Goal: Obtain resource: Obtain resource

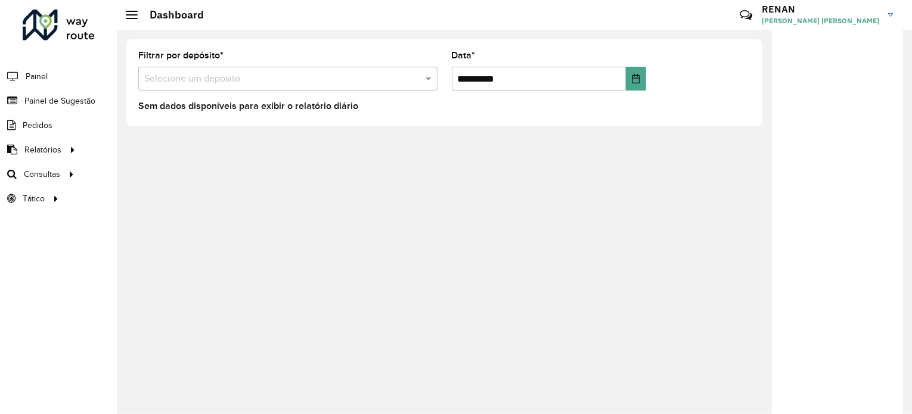
click at [229, 82] on input "text" at bounding box center [275, 79] width 263 height 14
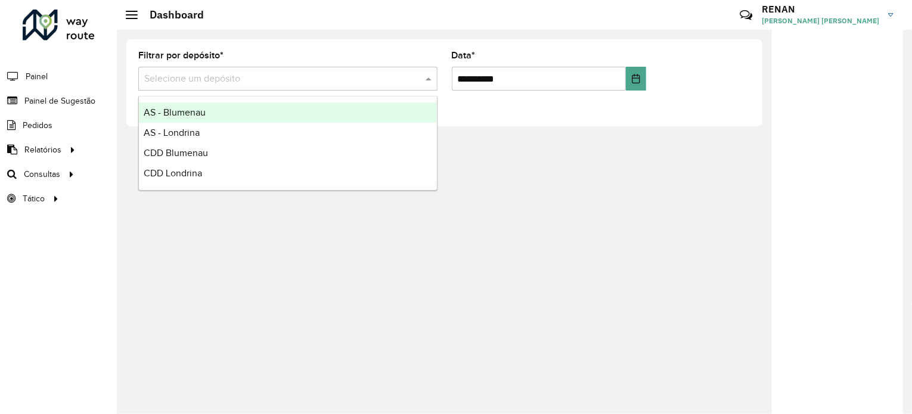
click at [210, 114] on div "AS - Blumenau" at bounding box center [288, 112] width 298 height 20
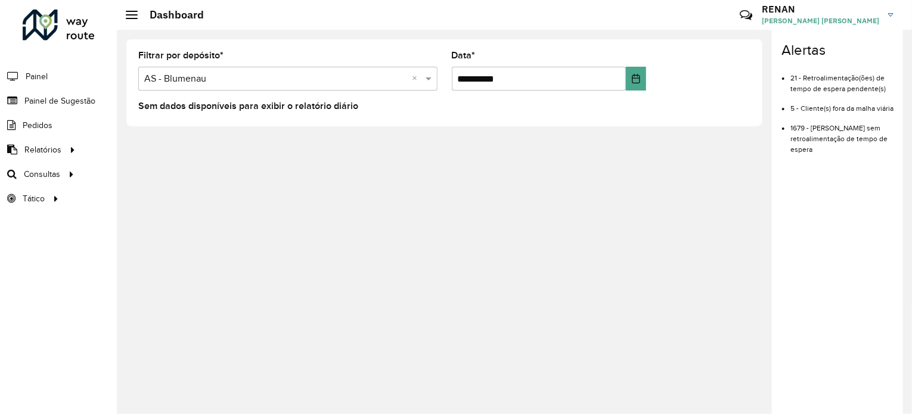
click at [216, 80] on input "text" at bounding box center [275, 79] width 263 height 14
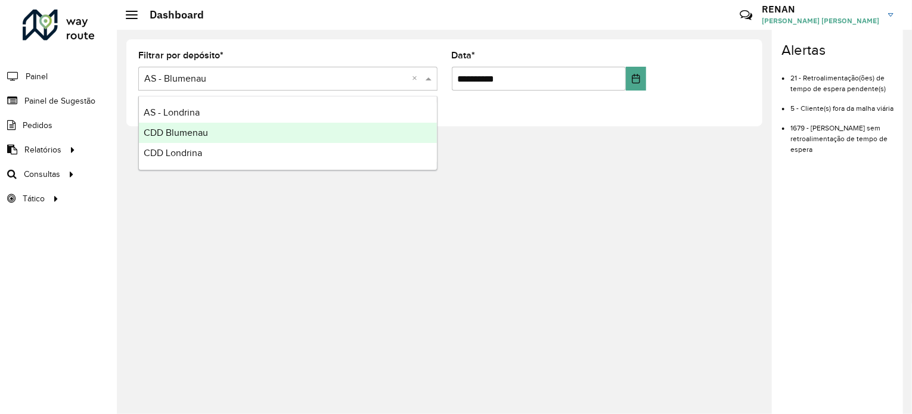
click at [205, 132] on span "CDD Blumenau" at bounding box center [176, 133] width 64 height 10
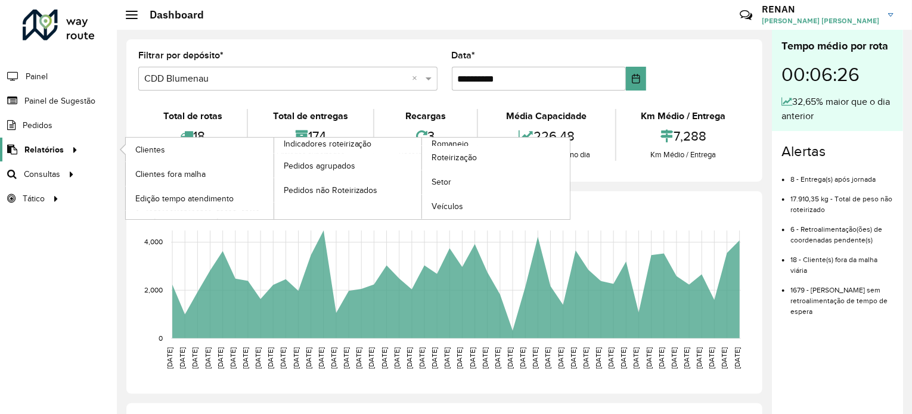
click at [65, 148] on div at bounding box center [73, 150] width 18 height 13
click at [438, 178] on span "Setor" at bounding box center [441, 182] width 20 height 13
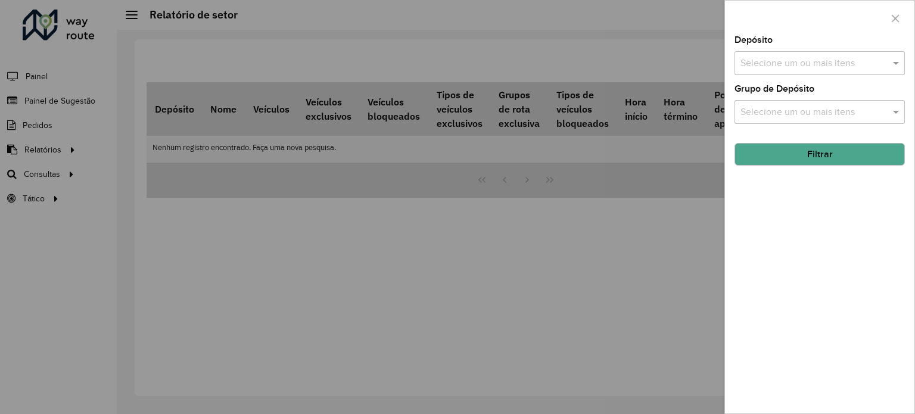
click at [837, 64] on input "text" at bounding box center [814, 64] width 153 height 14
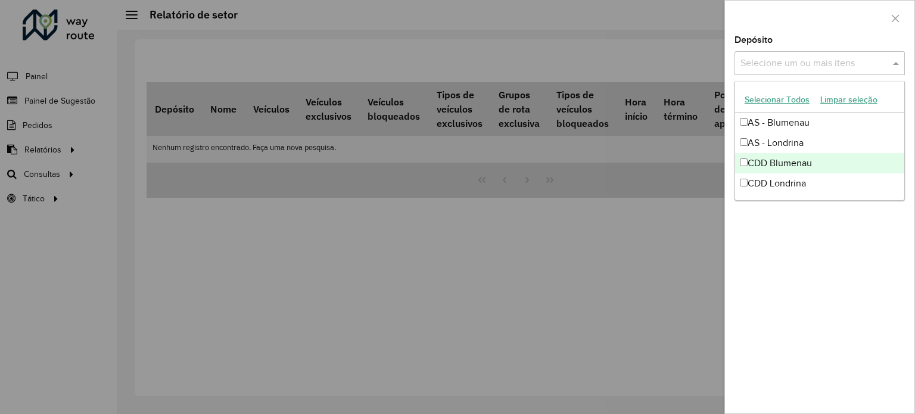
click at [789, 159] on div "CDD Blumenau" at bounding box center [819, 163] width 169 height 20
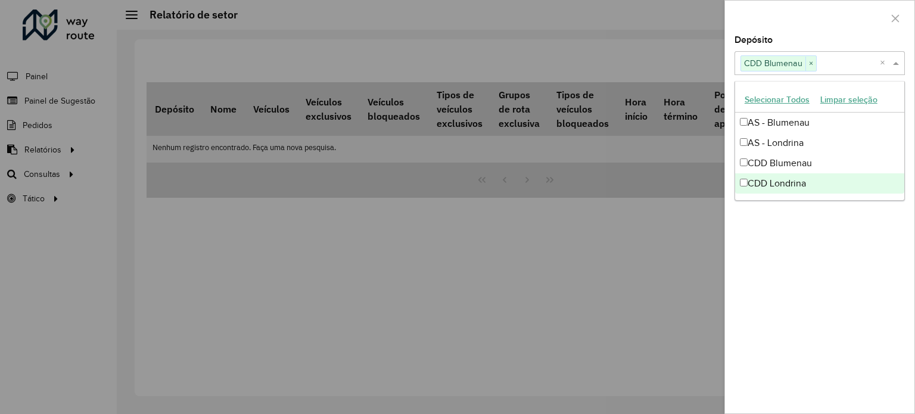
click at [836, 245] on div "Depósito Selecione um ou mais itens CDD Blumenau × × Grupo de Depósito Selecion…" at bounding box center [819, 225] width 189 height 378
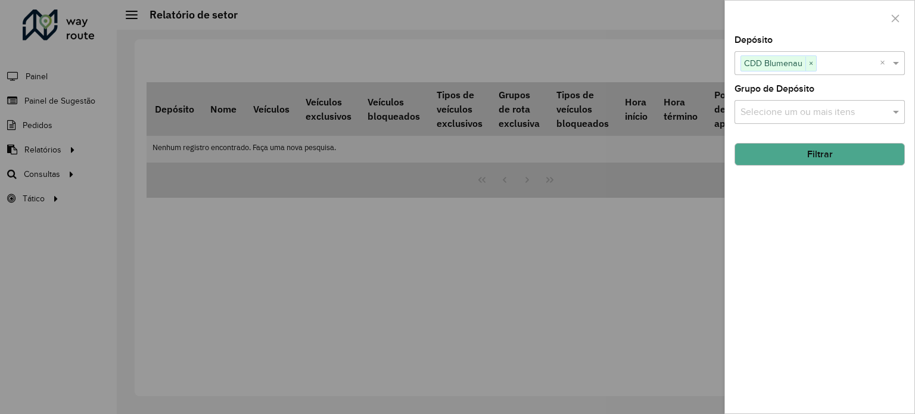
click at [828, 157] on button "Filtrar" at bounding box center [820, 154] width 170 height 23
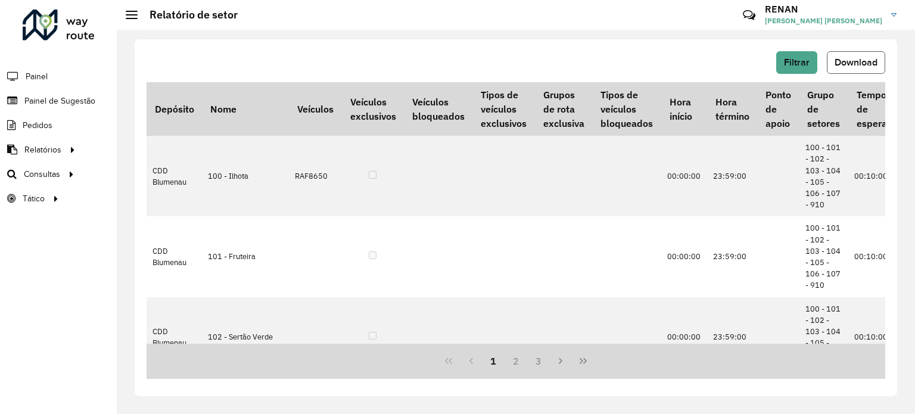
click at [841, 59] on span "Download" at bounding box center [856, 62] width 43 height 10
click at [57, 101] on span "Painel de Sugestão" at bounding box center [61, 101] width 74 height 13
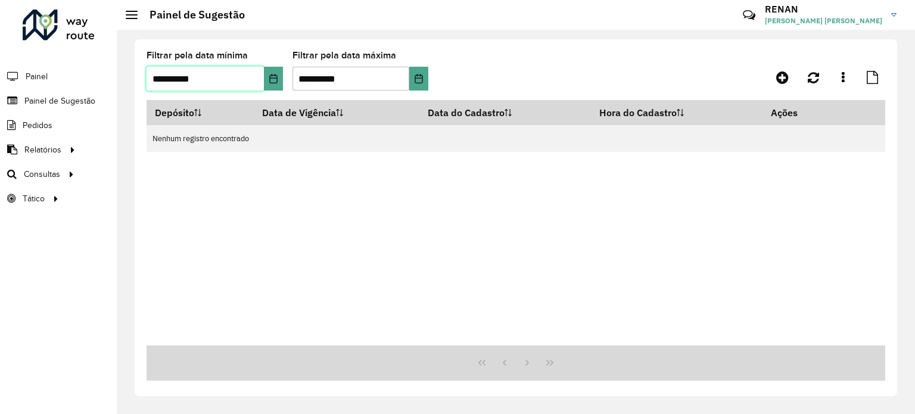
click at [198, 82] on input "**********" at bounding box center [205, 79] width 117 height 24
click at [259, 82] on input "**********" at bounding box center [205, 79] width 117 height 24
click at [265, 79] on button "Choose Date" at bounding box center [273, 79] width 19 height 24
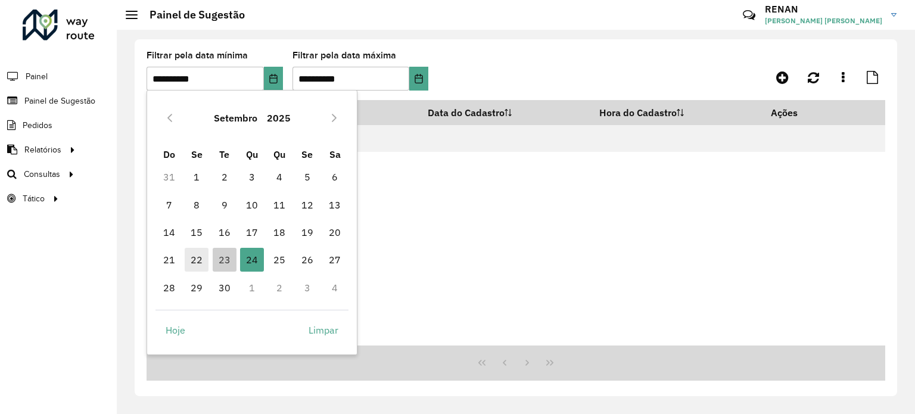
click at [200, 254] on span "22" at bounding box center [197, 260] width 24 height 24
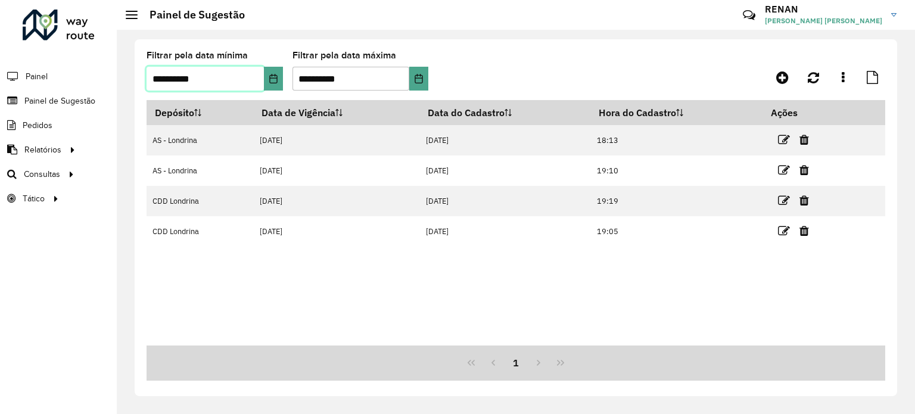
click at [209, 70] on input "**********" at bounding box center [205, 79] width 117 height 24
click at [262, 74] on input "**********" at bounding box center [205, 79] width 117 height 24
click at [278, 78] on icon "Choose Date" at bounding box center [274, 79] width 10 height 10
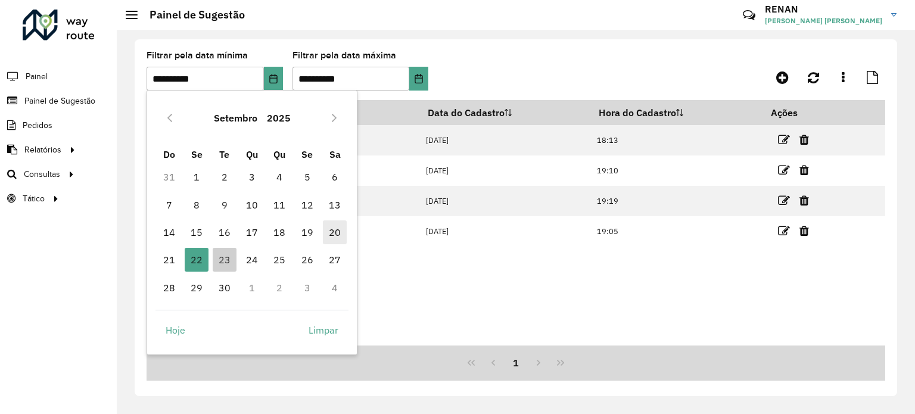
click at [327, 233] on span "20" at bounding box center [335, 232] width 24 height 24
type input "**********"
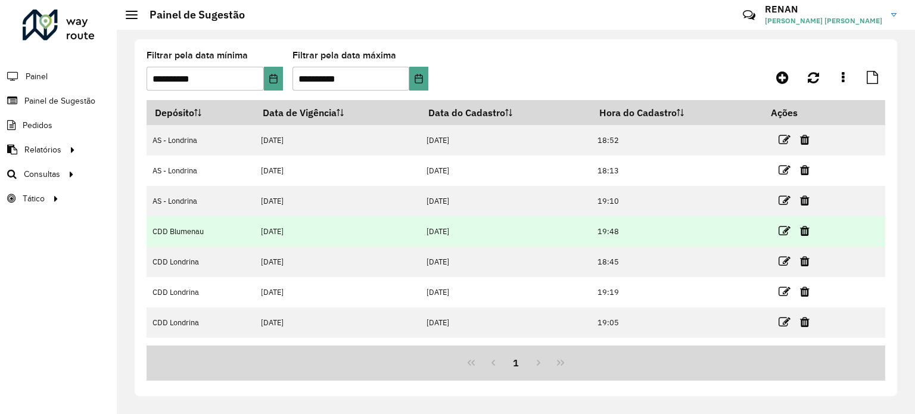
click at [184, 229] on td "CDD Blumenau" at bounding box center [201, 231] width 108 height 30
click at [779, 231] on td at bounding box center [799, 231] width 72 height 30
click at [782, 231] on icon at bounding box center [785, 231] width 12 height 12
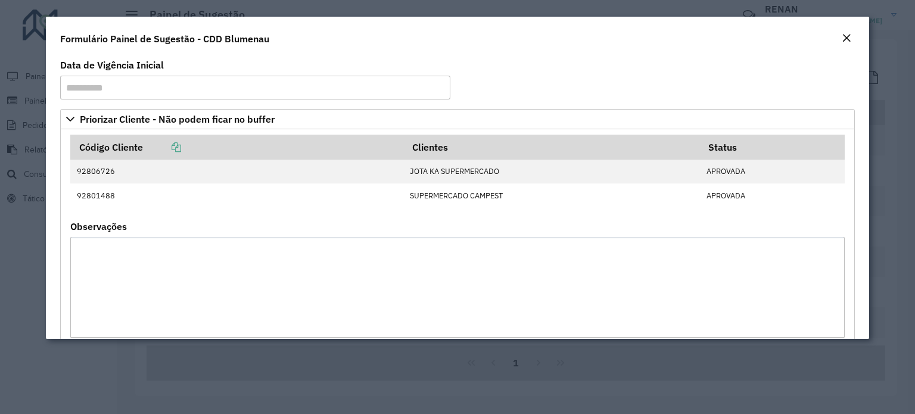
click at [851, 39] on em "Close" at bounding box center [847, 38] width 10 height 10
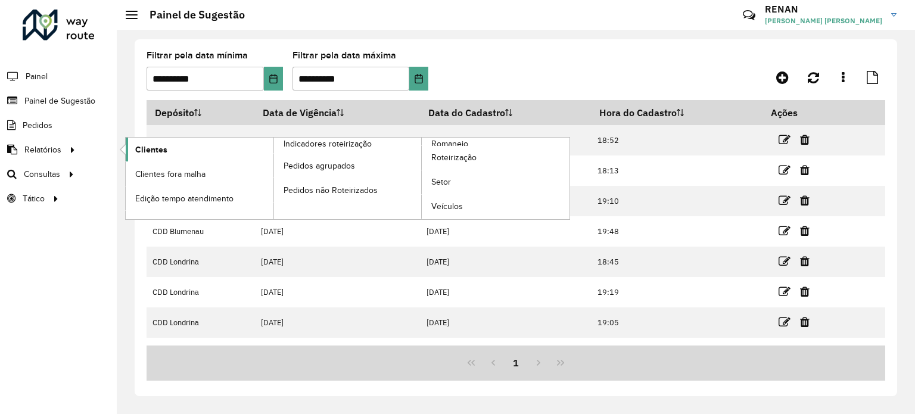
click at [141, 147] on span "Clientes" at bounding box center [151, 150] width 32 height 13
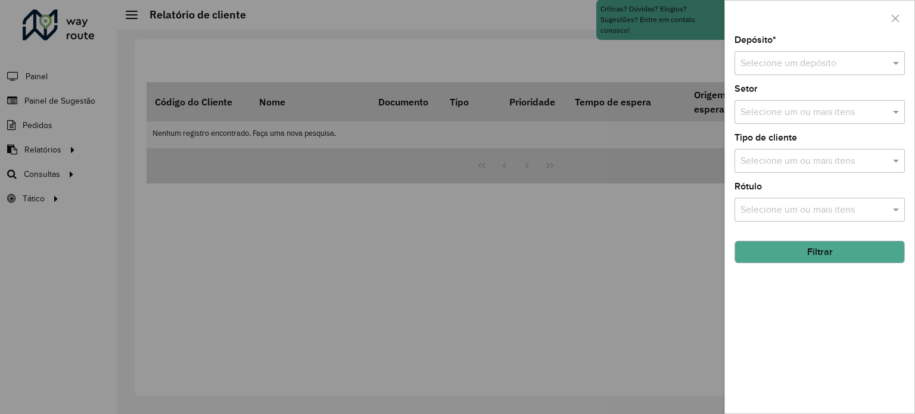
click at [783, 76] on div "Depósito * Selecione um depósito Setor Selecione um ou mais itens Tipo de clien…" at bounding box center [819, 225] width 189 height 378
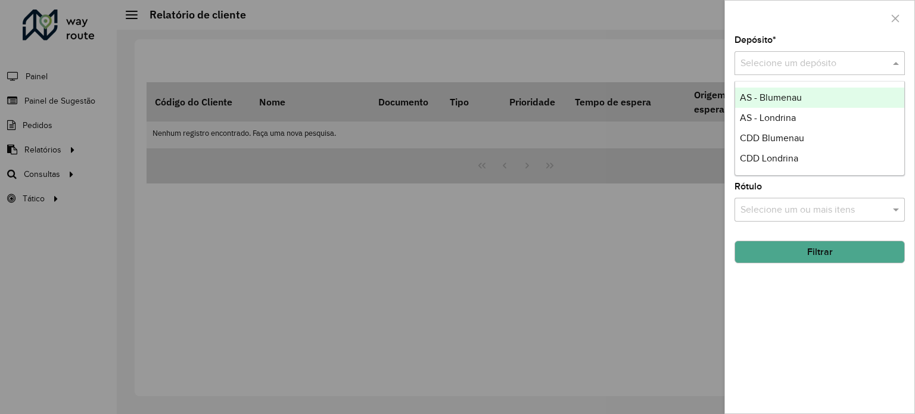
click at [782, 66] on input "text" at bounding box center [808, 64] width 135 height 14
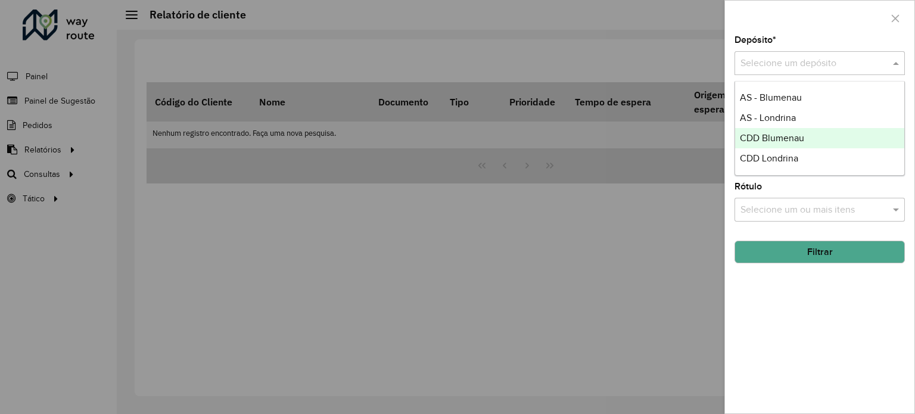
click at [775, 139] on span "CDD Blumenau" at bounding box center [772, 138] width 64 height 10
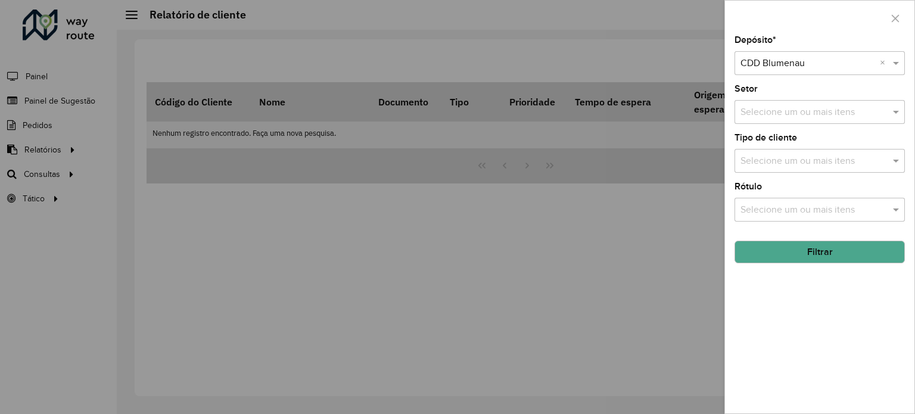
click at [784, 248] on button "Filtrar" at bounding box center [820, 252] width 170 height 23
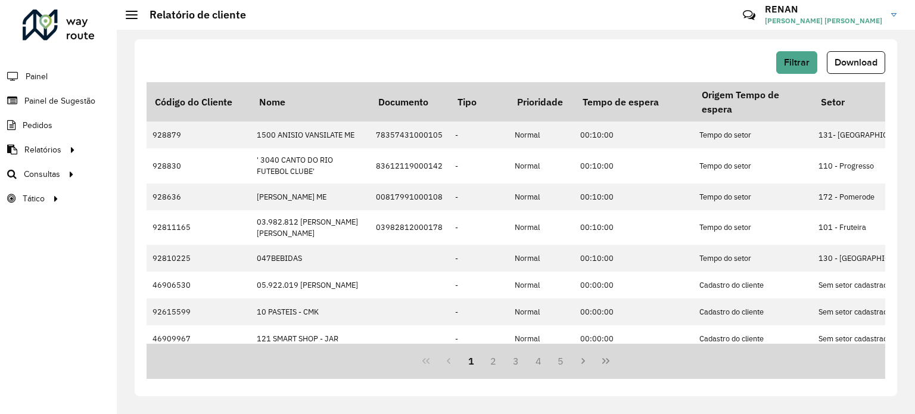
click at [820, 60] on hb-button "Filtrar" at bounding box center [799, 62] width 46 height 23
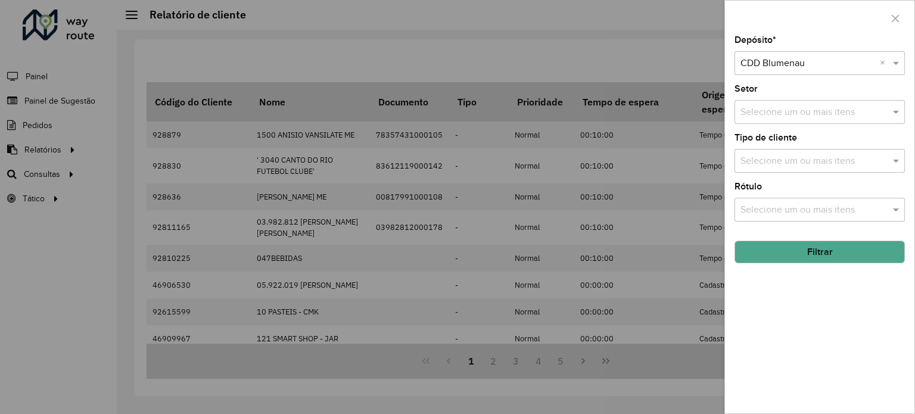
click at [815, 60] on input "text" at bounding box center [808, 64] width 135 height 14
click at [777, 61] on input "text" at bounding box center [808, 64] width 135 height 14
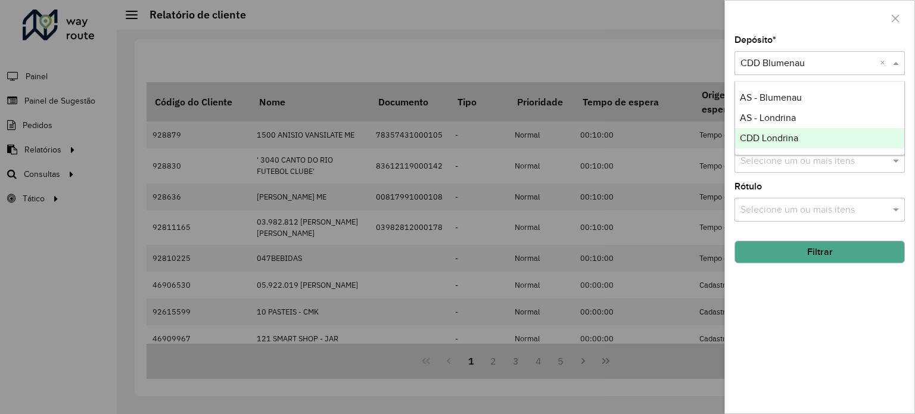
click at [784, 306] on div "Depósito * Selecione um depósito × CDD Blumenau × Setor Selecione um ou mais it…" at bounding box center [819, 225] width 189 height 378
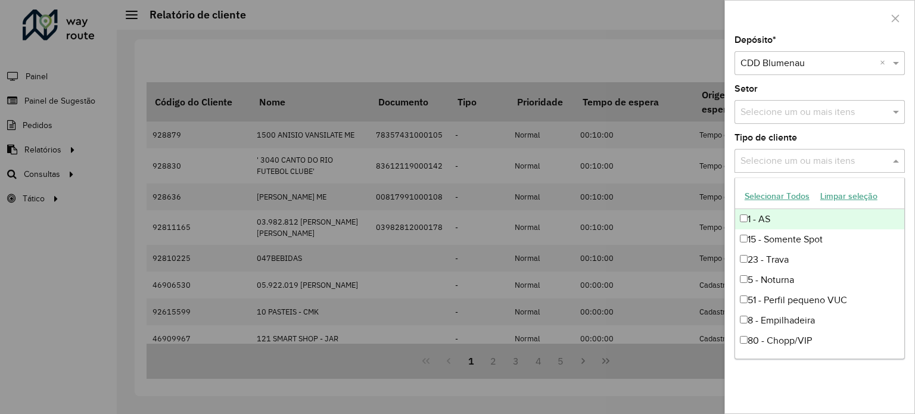
click at [791, 162] on input "text" at bounding box center [814, 161] width 153 height 14
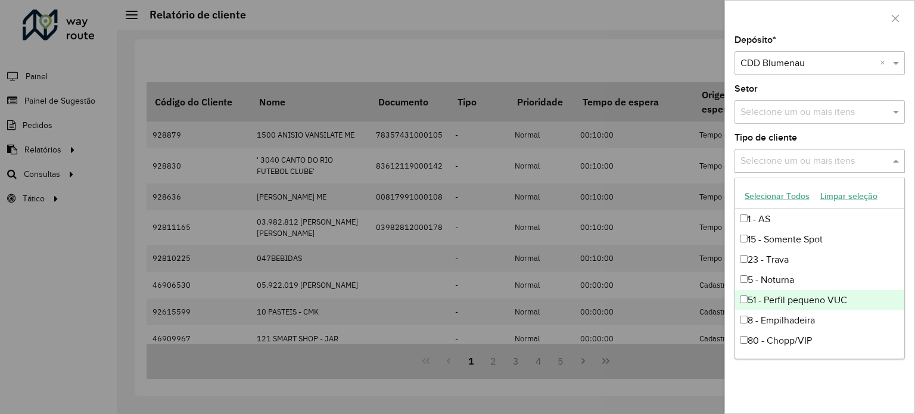
scroll to position [39, 0]
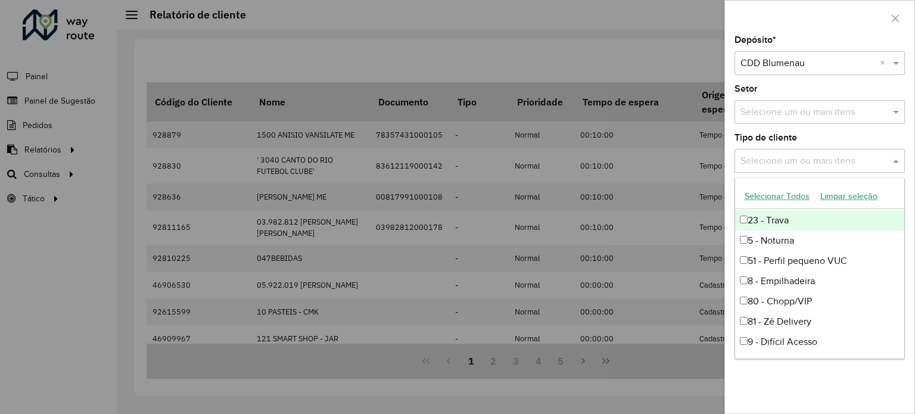
click at [604, 58] on div at bounding box center [457, 207] width 915 height 414
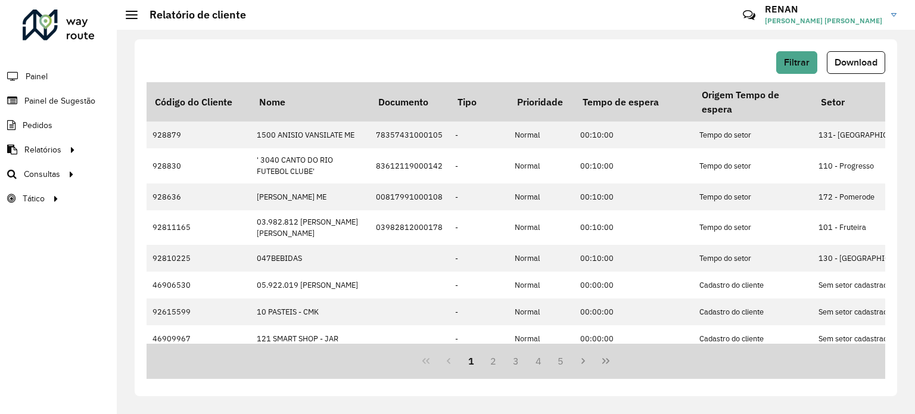
click at [219, 50] on div "Filtrar Download Código do Cliente Nome Documento Tipo Prioridade Tempo de espe…" at bounding box center [516, 217] width 763 height 357
click at [210, 44] on div "Filtrar Download Código do Cliente Nome Documento Tipo Prioridade Tempo de espe…" at bounding box center [516, 217] width 763 height 357
click at [225, 53] on div "Filtrar Download" at bounding box center [516, 62] width 739 height 23
